Goal: Find specific page/section: Locate a particular part of the current website

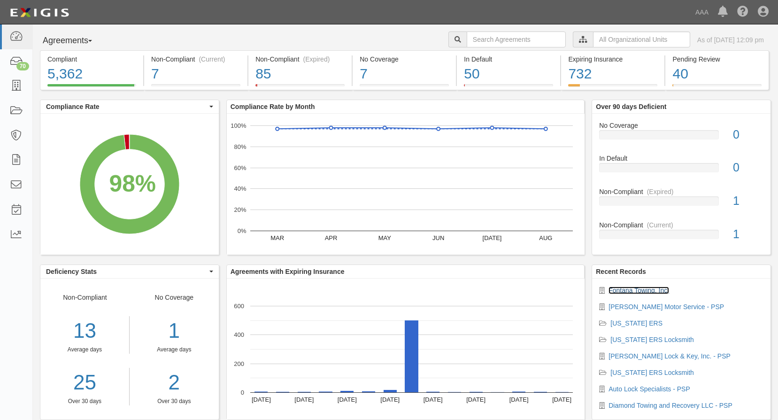
click at [646, 289] on link "Fontana Towing, Inc." at bounding box center [638, 290] width 61 height 8
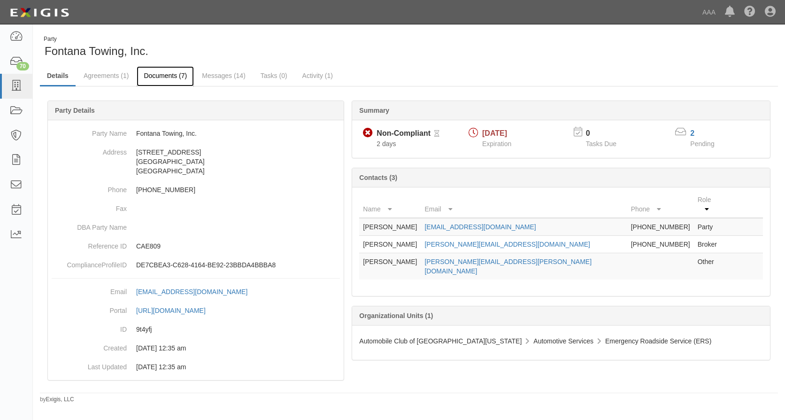
click at [164, 70] on link "Documents (7)" at bounding box center [165, 76] width 57 height 20
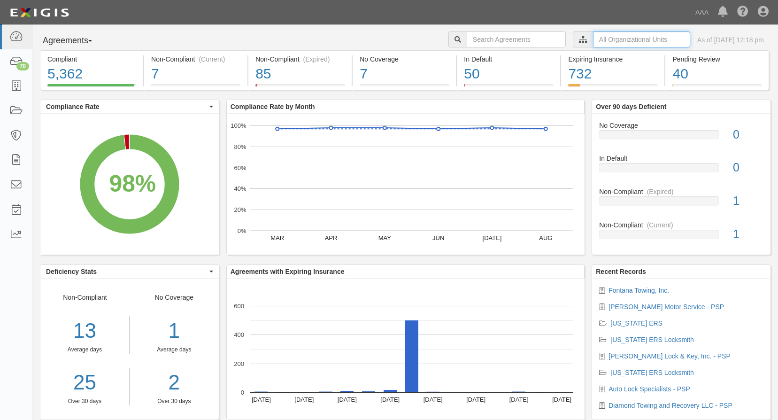
click at [601, 37] on input "text" at bounding box center [641, 39] width 97 height 16
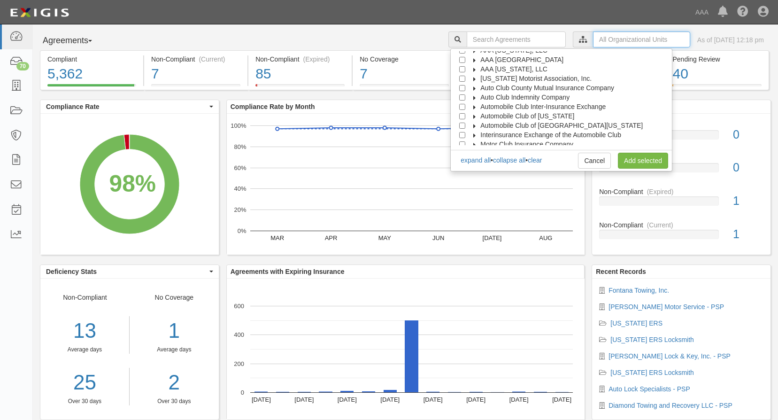
scroll to position [38, 0]
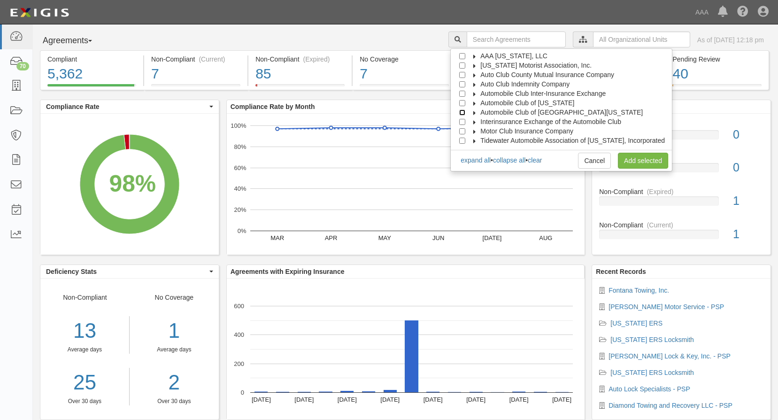
click at [465, 113] on input "Automobile Club of Southern California" at bounding box center [462, 112] width 6 height 6
checkbox input "true"
click at [636, 163] on link "Add selected" at bounding box center [643, 161] width 50 height 16
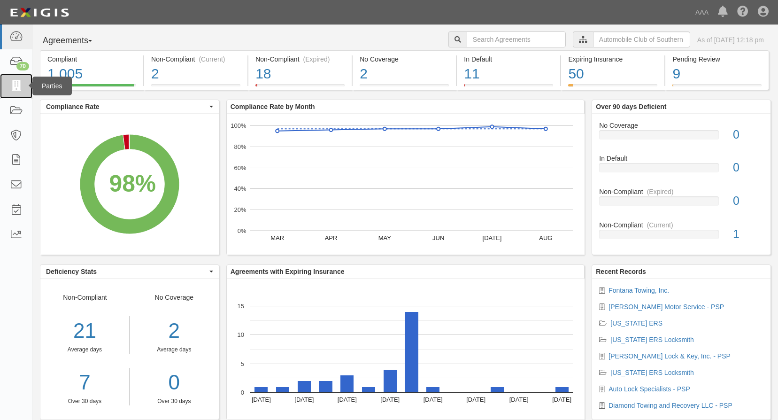
click at [18, 83] on icon at bounding box center [15, 86] width 13 height 11
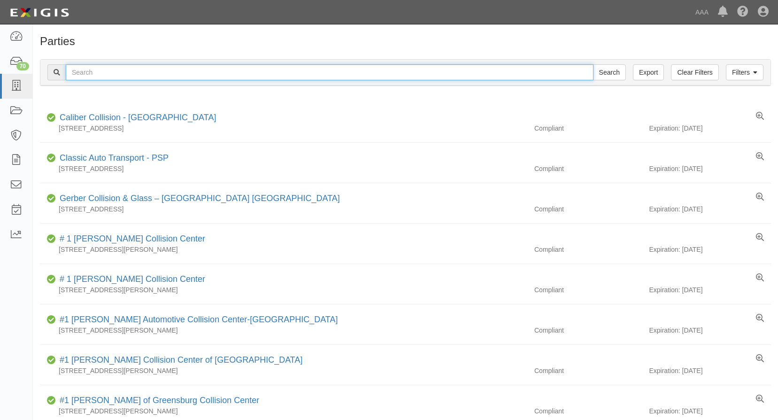
click at [75, 69] on input "text" at bounding box center [330, 72] width 528 height 16
type input "bear valley lock & key"
click at [593, 64] on input "Search" at bounding box center [609, 72] width 33 height 16
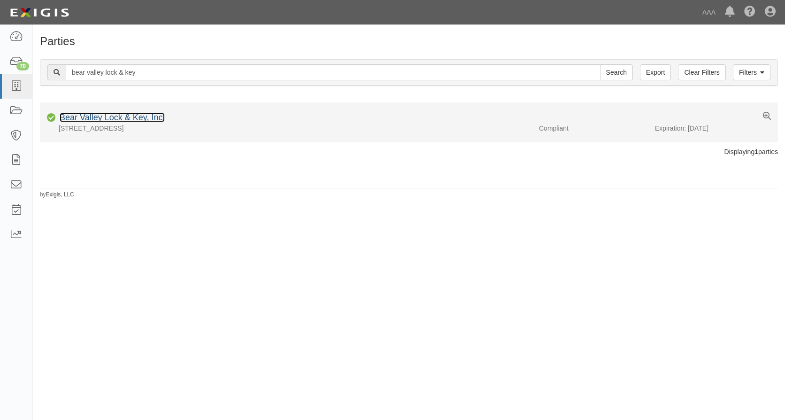
click at [129, 114] on link "Bear Valley Lock & Key, Inc." at bounding box center [112, 117] width 105 height 9
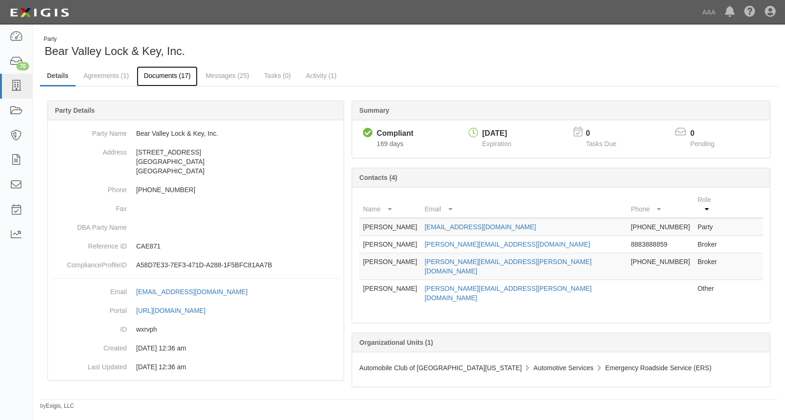
click at [160, 74] on link "Documents (17)" at bounding box center [167, 76] width 61 height 20
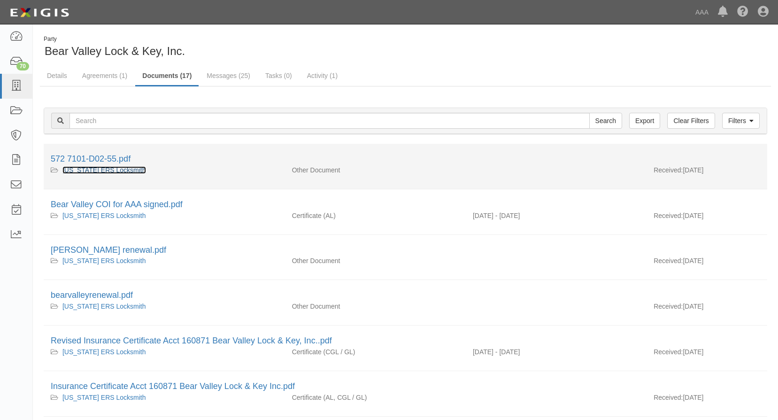
click at [109, 171] on link "[US_STATE] ERS Locksmith" at bounding box center [104, 170] width 84 height 8
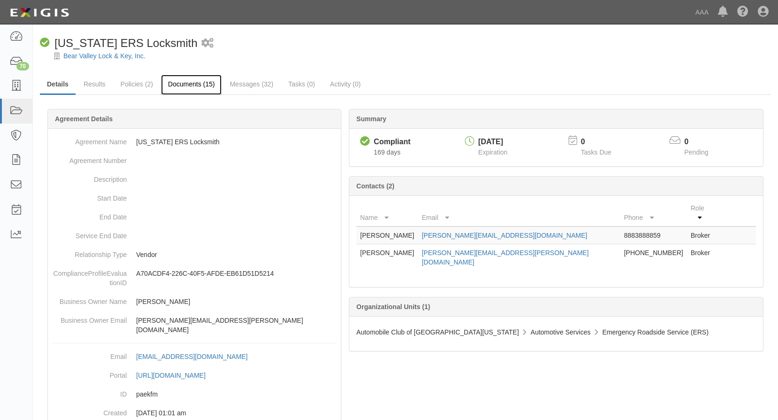
click at [199, 83] on link "Documents (15)" at bounding box center [191, 85] width 61 height 20
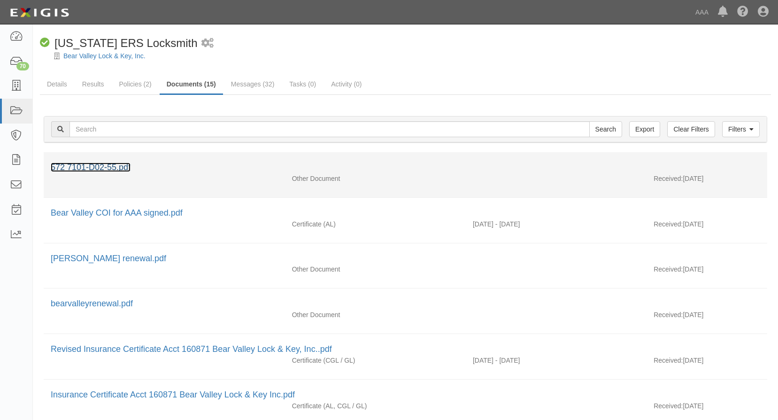
click at [92, 166] on link "572 7101-D02-55.pdf" at bounding box center [91, 166] width 80 height 9
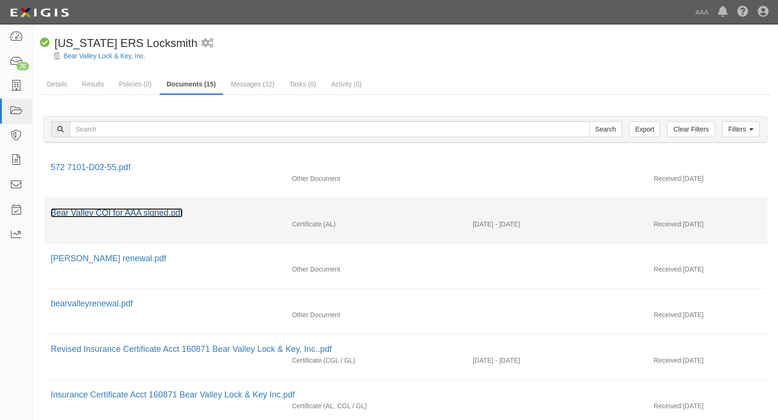
click at [120, 210] on link "Bear Valley COI for AAA signed.pdf" at bounding box center [117, 212] width 132 height 9
